Goal: Task Accomplishment & Management: Use online tool/utility

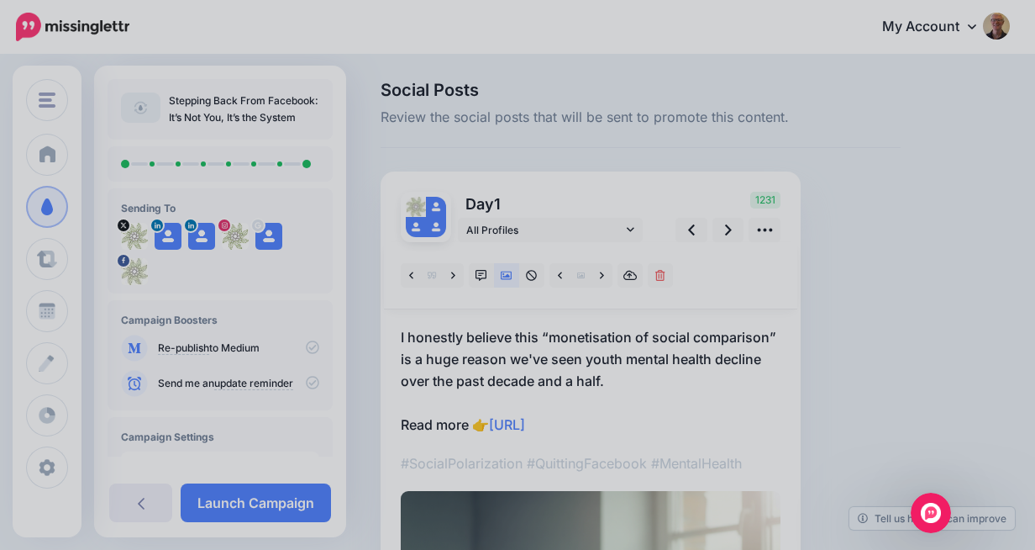
click at [924, 313] on div at bounding box center [517, 275] width 1035 height 550
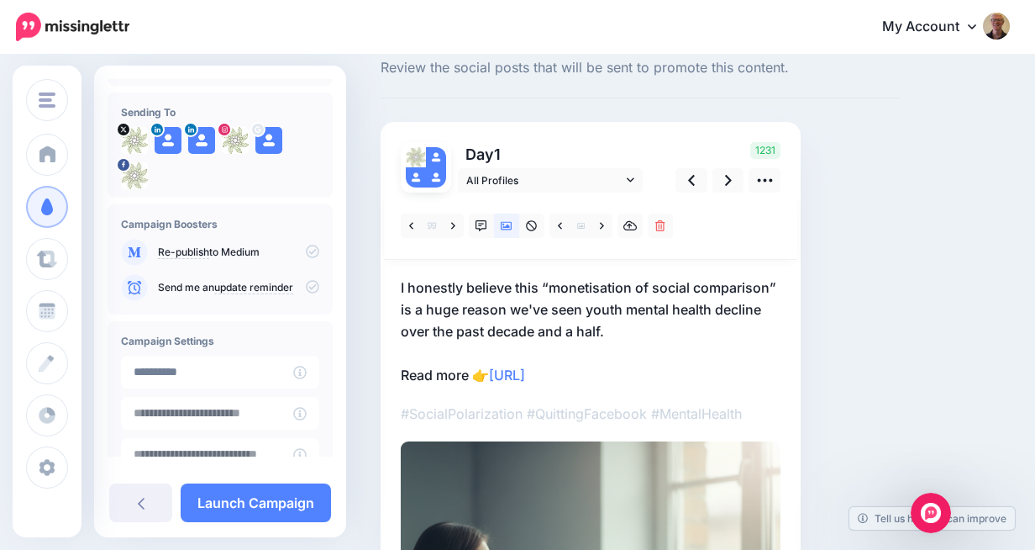
scroll to position [204, 0]
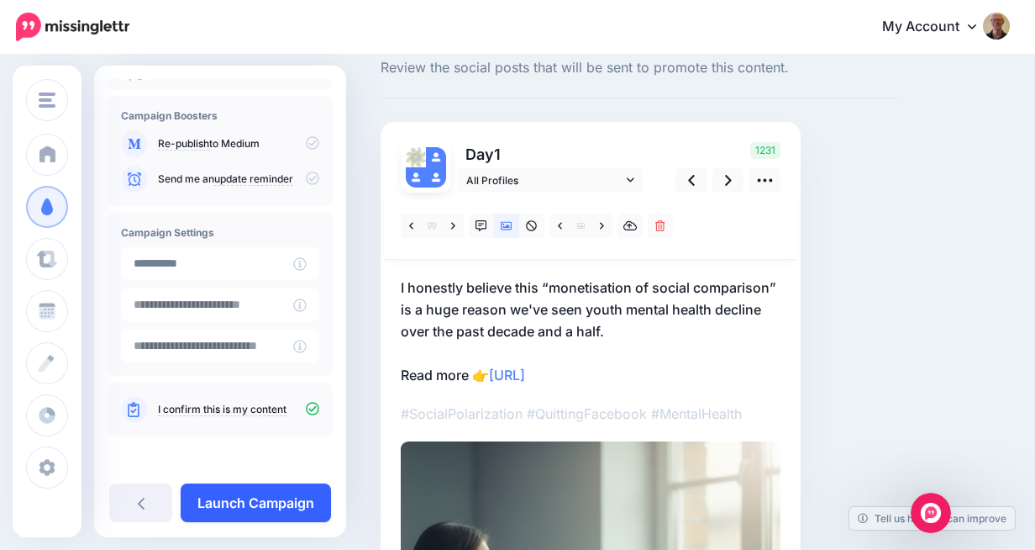
click at [236, 502] on link "Launch Campaign" at bounding box center [256, 502] width 150 height 39
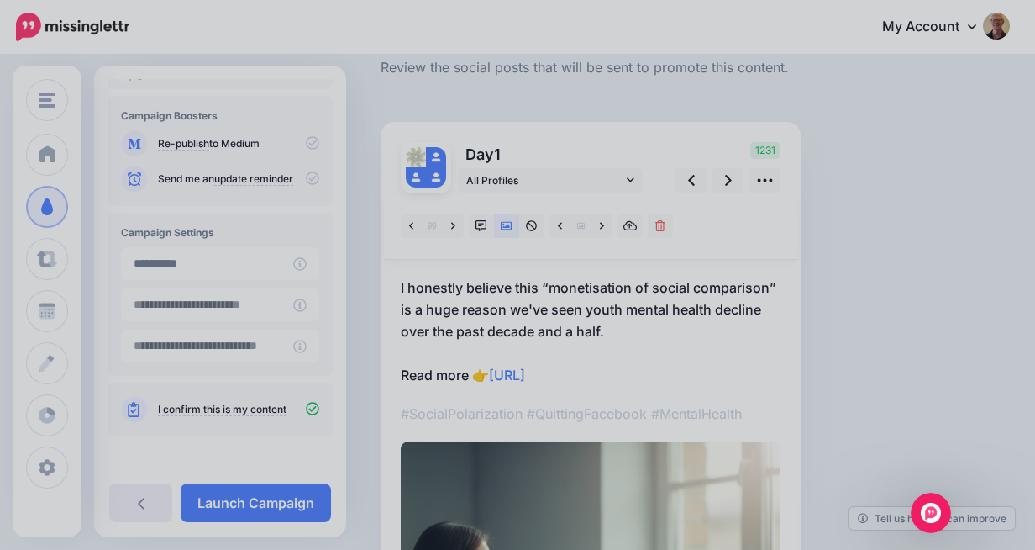
click at [362, 299] on div at bounding box center [517, 275] width 1035 height 550
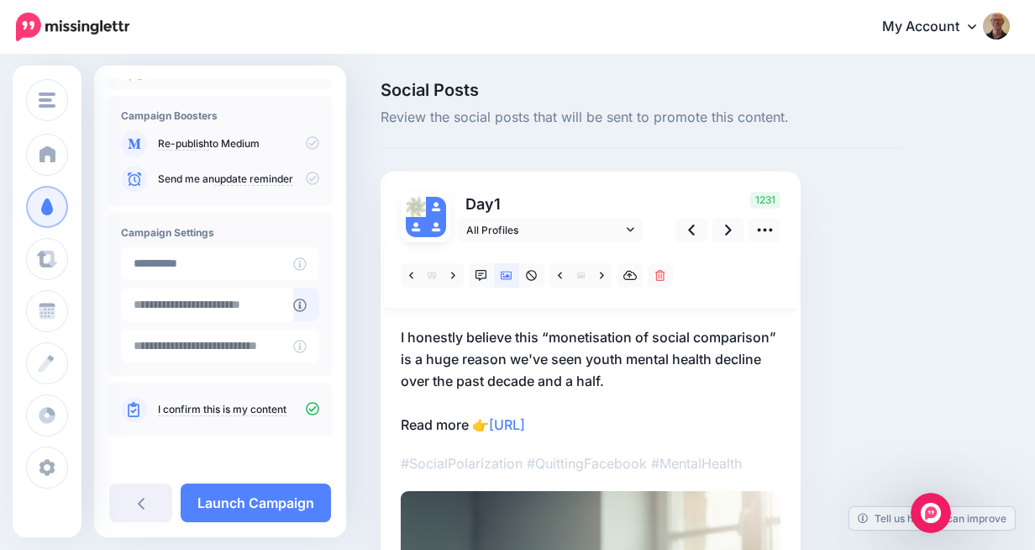
scroll to position [0, 0]
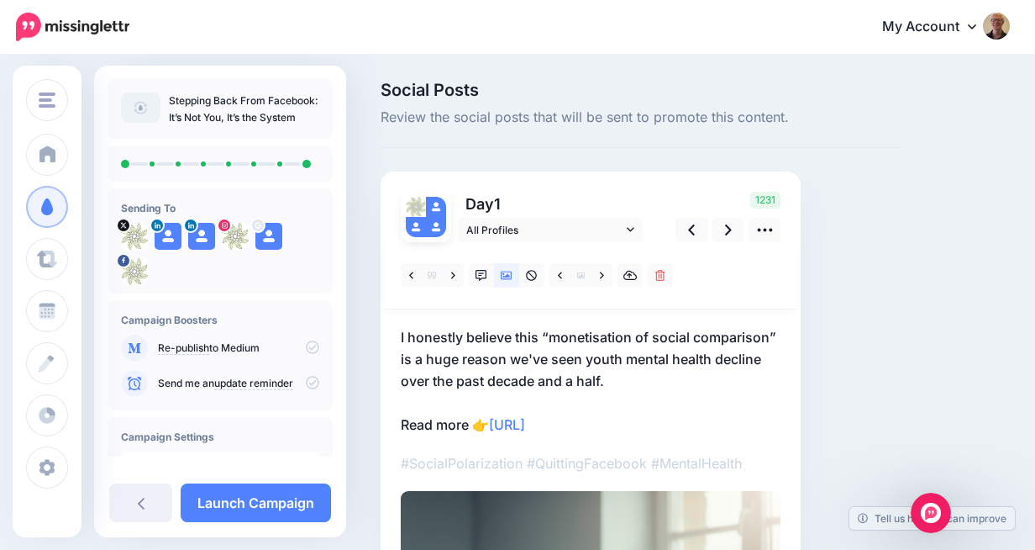
drag, startPoint x: 171, startPoint y: 97, endPoint x: 275, endPoint y: 116, distance: 105.8
click at [275, 116] on p "Stepping Back From Facebook: It’s Not You, It’s the System" at bounding box center [244, 109] width 150 height 34
copy p "Stepping Back From Facebook: It’s Not You"
click at [725, 229] on icon at bounding box center [728, 230] width 7 height 18
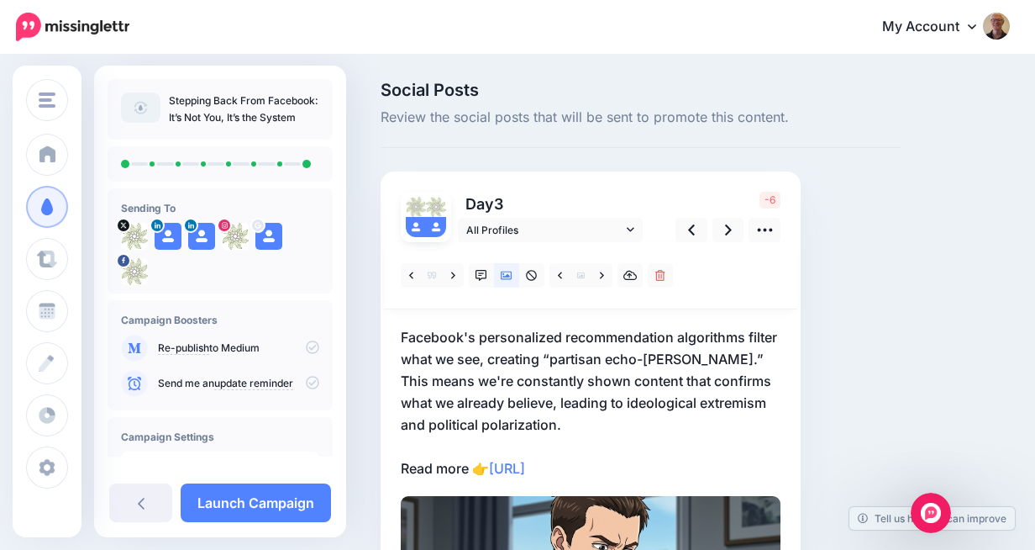
click at [435, 211] on img at bounding box center [436, 207] width 20 height 20
click at [762, 226] on icon at bounding box center [765, 230] width 18 height 18
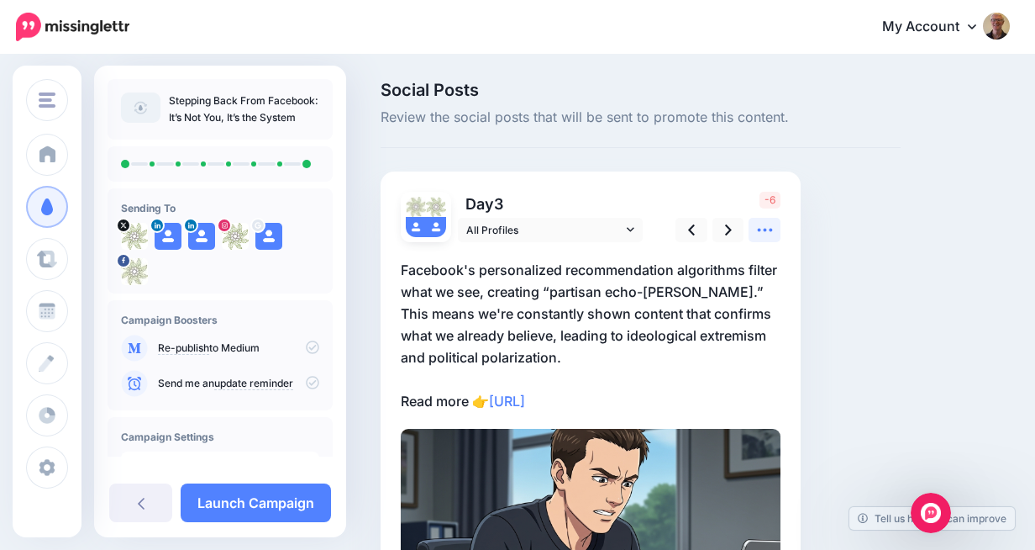
click at [762, 225] on icon at bounding box center [765, 230] width 18 height 18
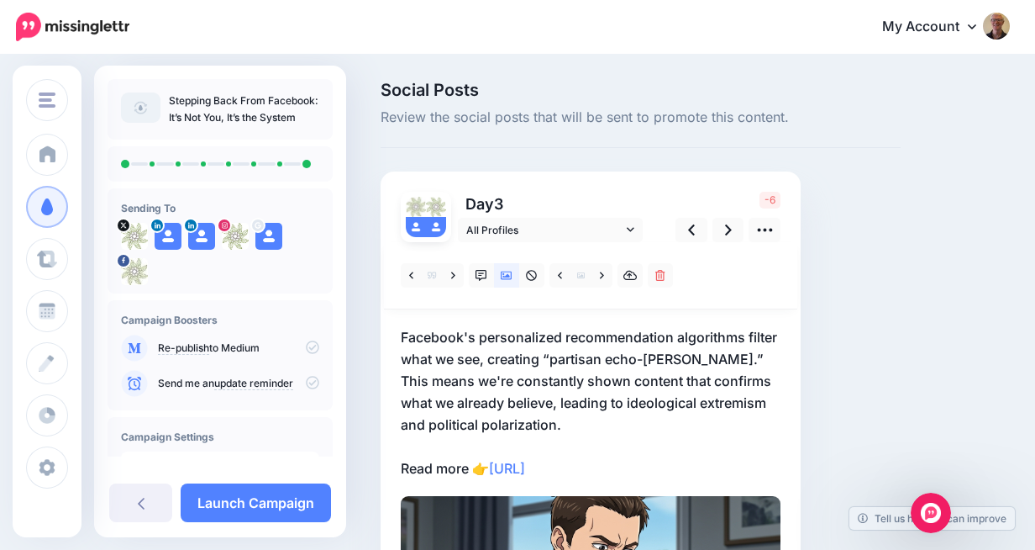
click at [428, 215] on img at bounding box center [436, 207] width 20 height 20
click at [568, 229] on span "All Profiles" at bounding box center [544, 230] width 156 height 18
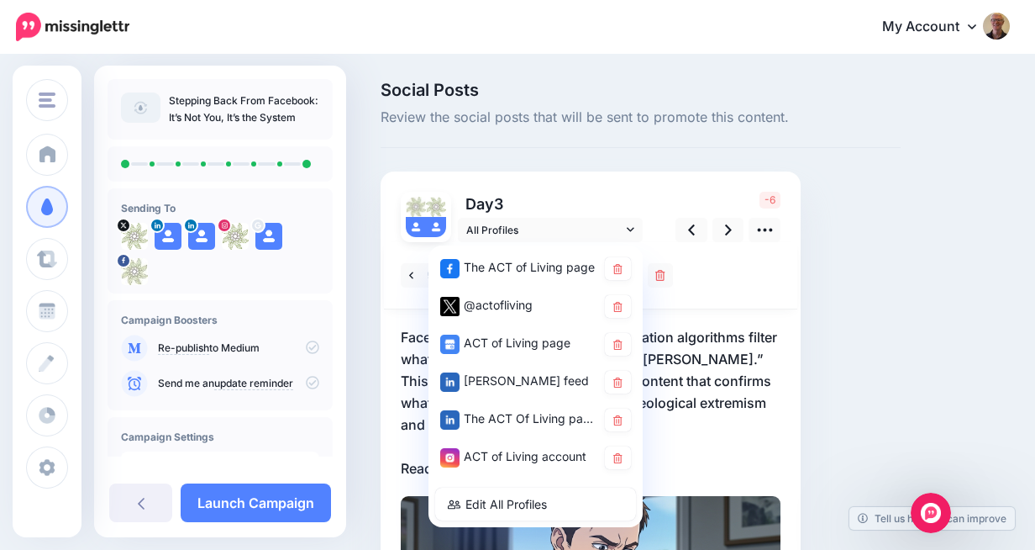
click at [716, 291] on div at bounding box center [590, 275] width 413 height 67
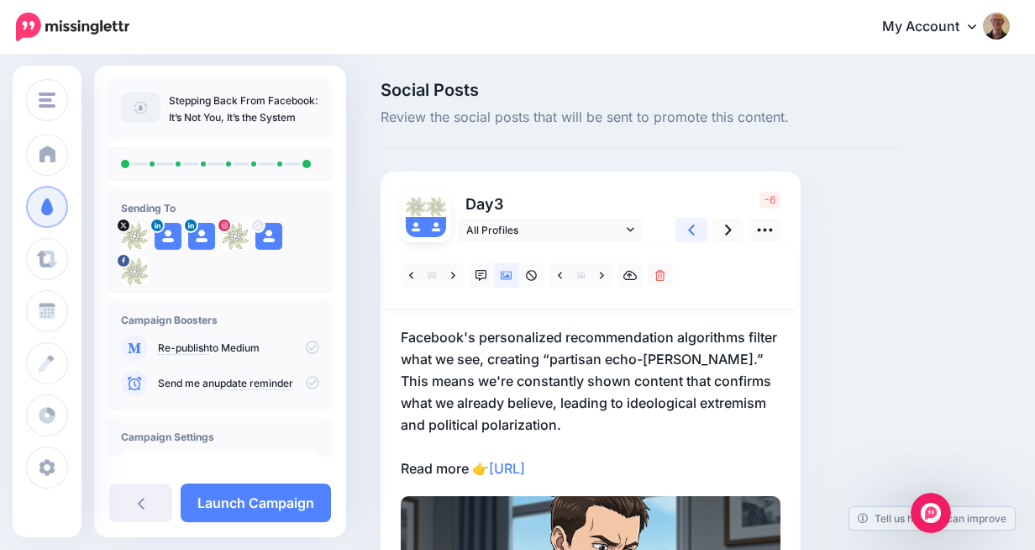
click at [689, 228] on icon at bounding box center [691, 230] width 7 height 18
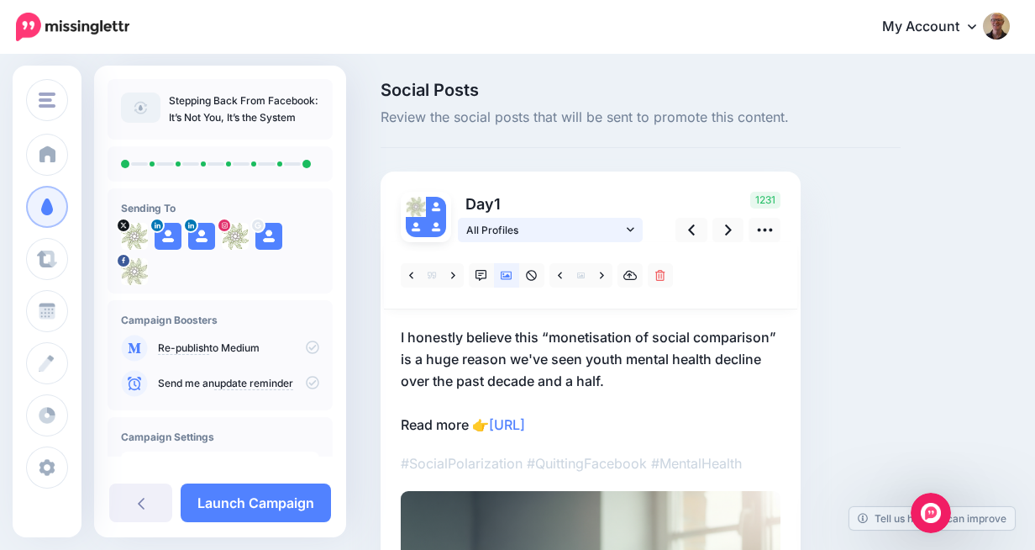
click at [631, 225] on icon at bounding box center [631, 230] width 8 height 12
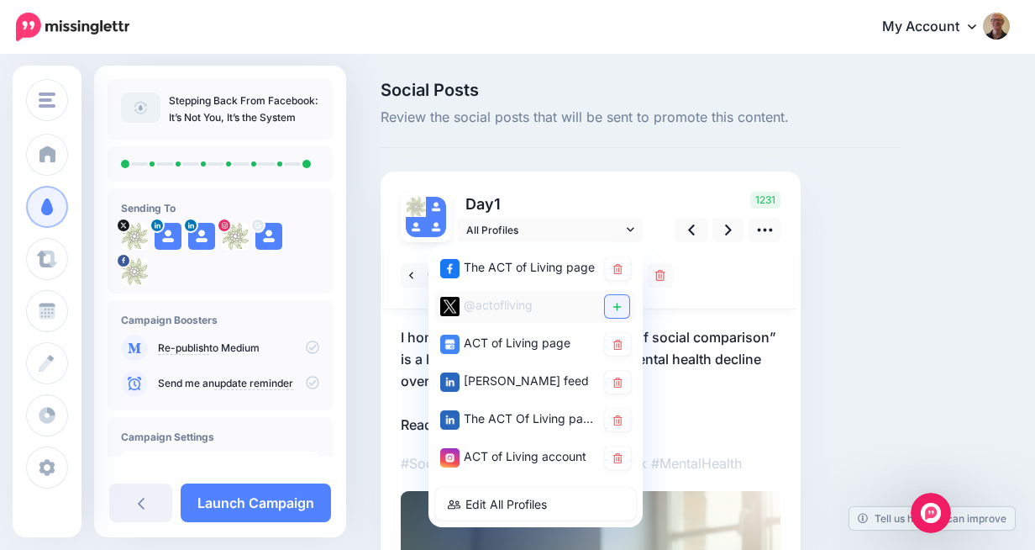
click at [617, 303] on icon at bounding box center [618, 307] width 8 height 8
click at [751, 272] on div at bounding box center [590, 275] width 413 height 67
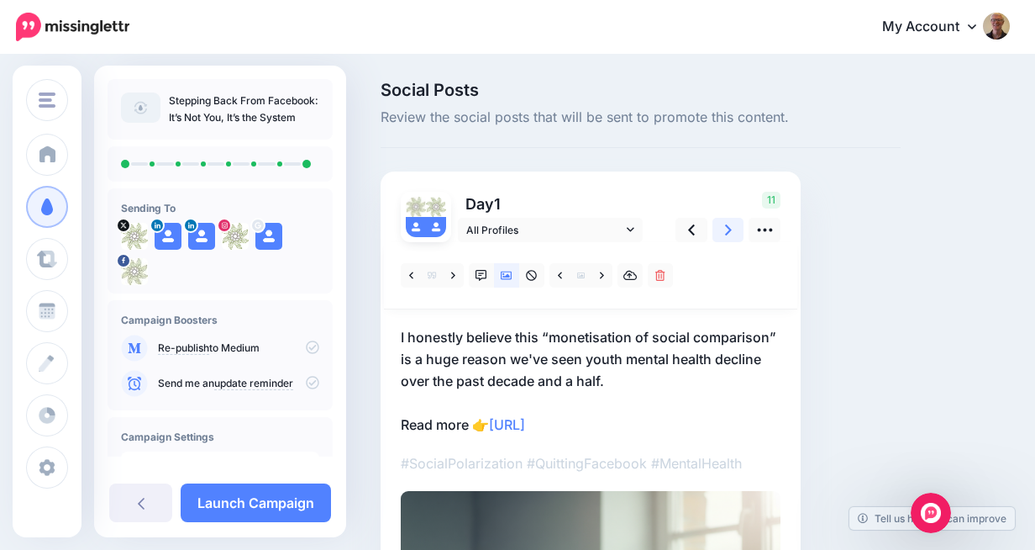
click at [728, 224] on icon at bounding box center [728, 230] width 7 height 18
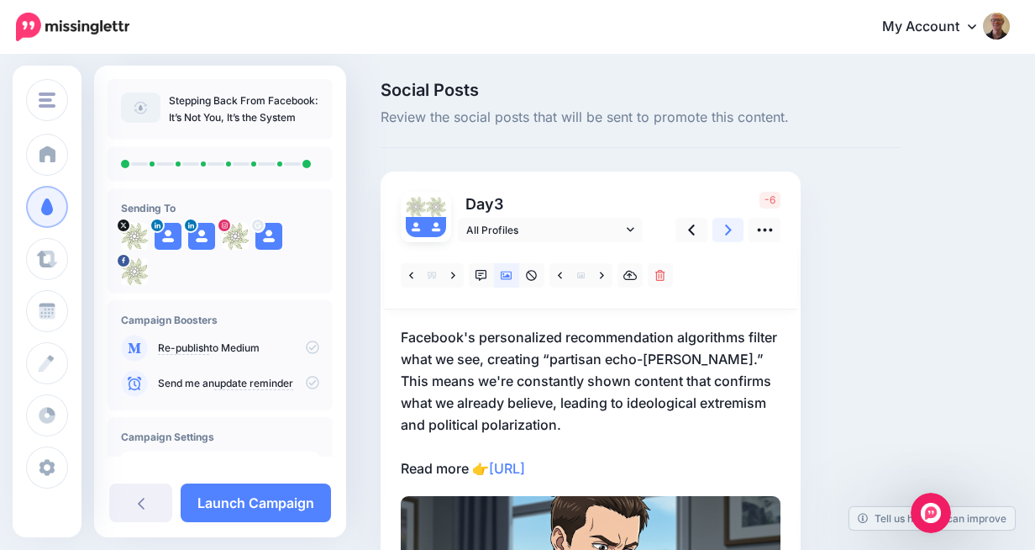
click at [728, 224] on icon at bounding box center [728, 230] width 7 height 18
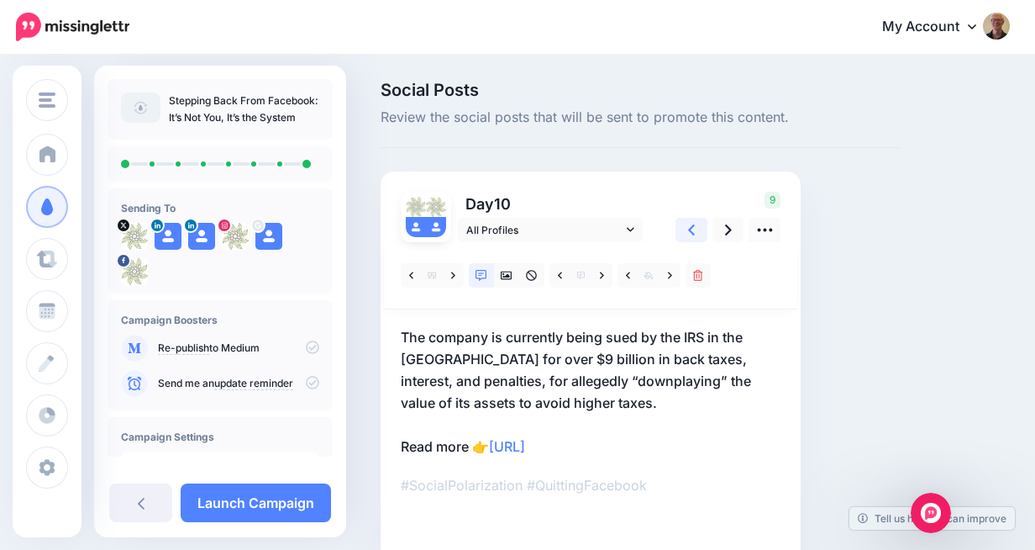
click at [690, 224] on icon at bounding box center [691, 230] width 7 height 18
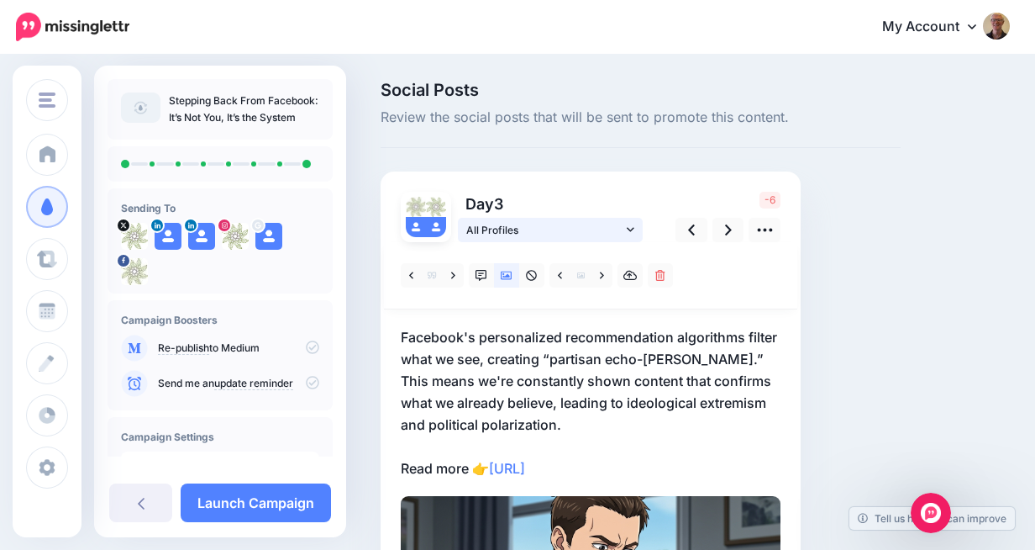
click at [635, 223] on link "All Profiles" at bounding box center [550, 230] width 185 height 24
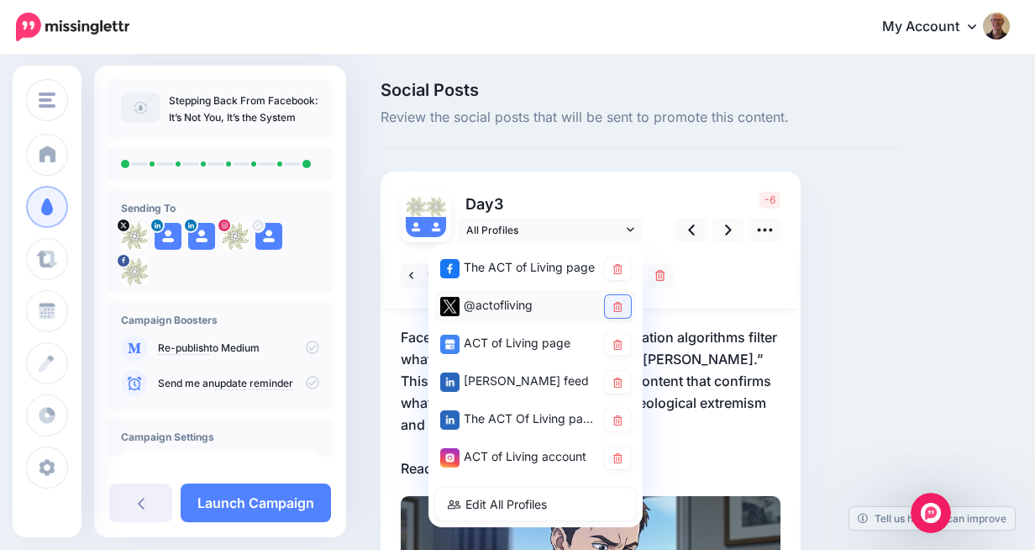
click at [615, 303] on icon at bounding box center [618, 307] width 9 height 10
click at [708, 282] on div at bounding box center [590, 275] width 413 height 67
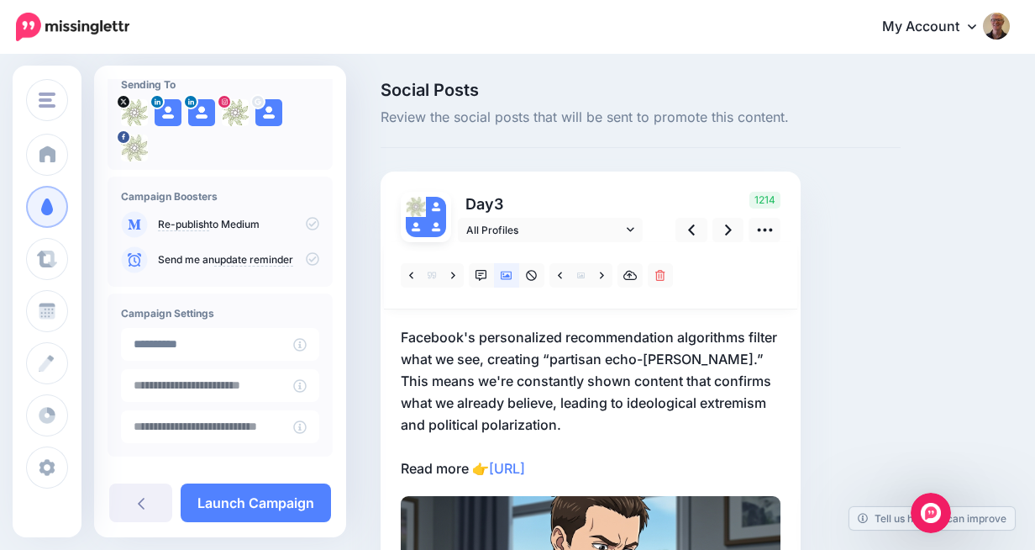
scroll to position [204, 0]
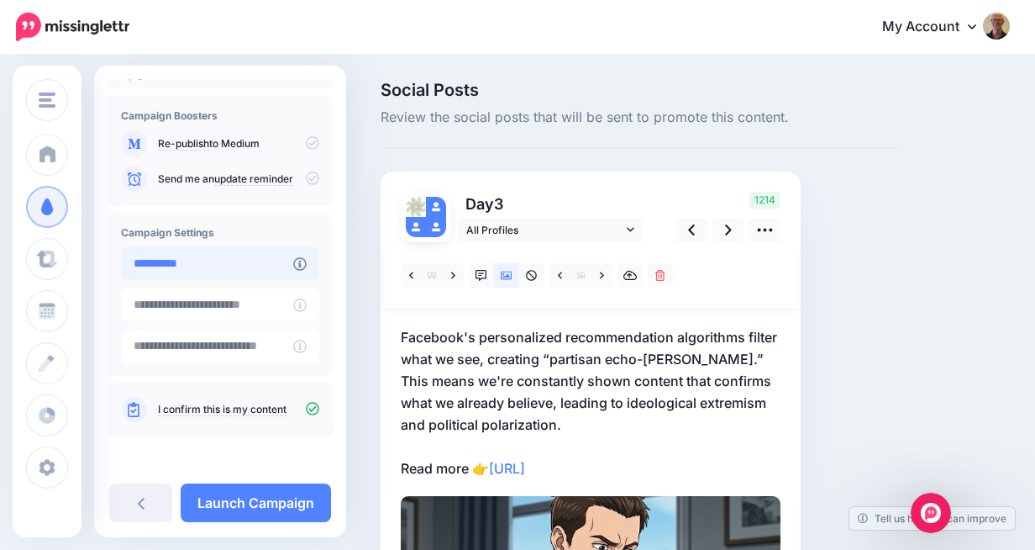
click at [245, 266] on input "**********" at bounding box center [207, 263] width 172 height 33
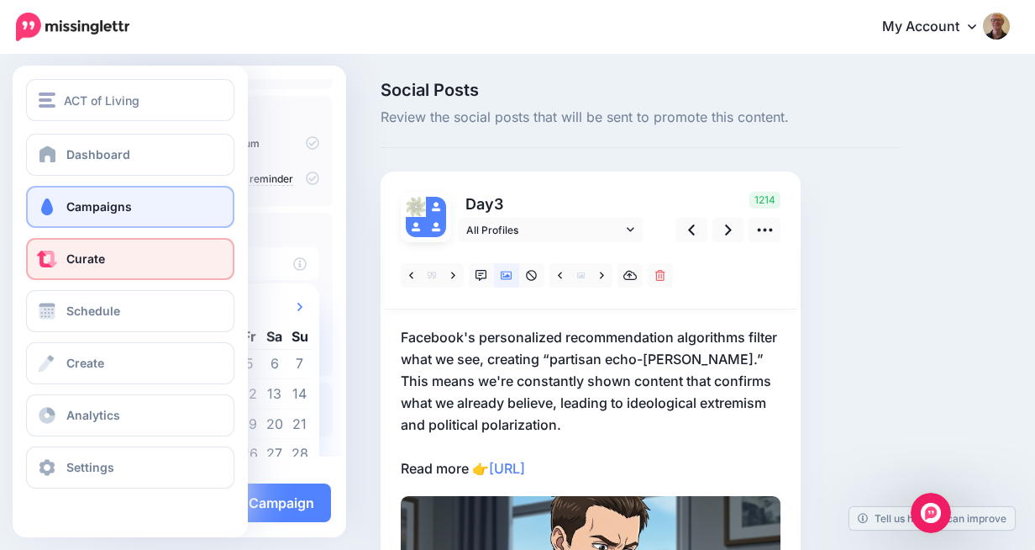
drag, startPoint x: 225, startPoint y: 262, endPoint x: 70, endPoint y: 262, distance: 155.5
click at [70, 262] on div "ACT of Living ACT of Living Julian McNally Add Workspace Dashboard Campaigns Cu…" at bounding box center [517, 427] width 1035 height 743
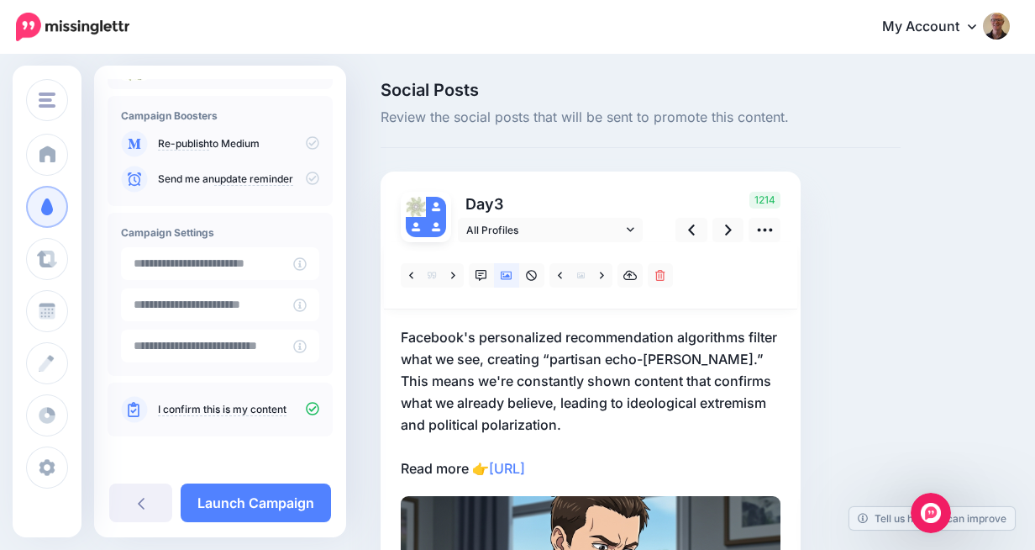
click at [321, 248] on div "Campaign Settings" at bounding box center [220, 294] width 225 height 163
click at [277, 503] on link "Launch Campaign" at bounding box center [256, 502] width 150 height 39
